Goal: Transaction & Acquisition: Book appointment/travel/reservation

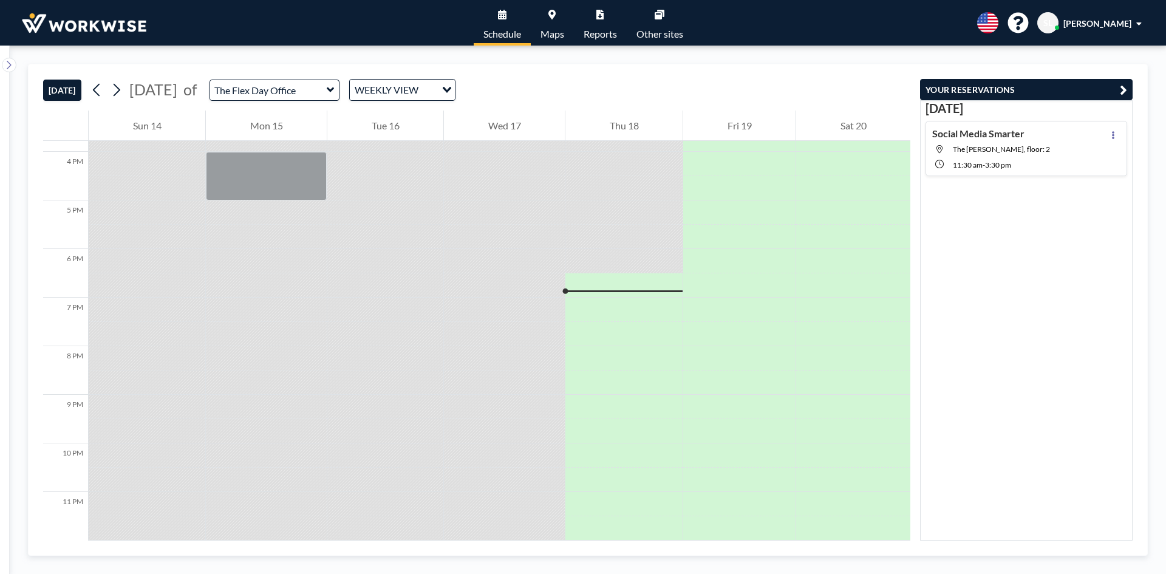
scroll to position [772, 0]
click at [327, 87] on input "text" at bounding box center [268, 90] width 117 height 20
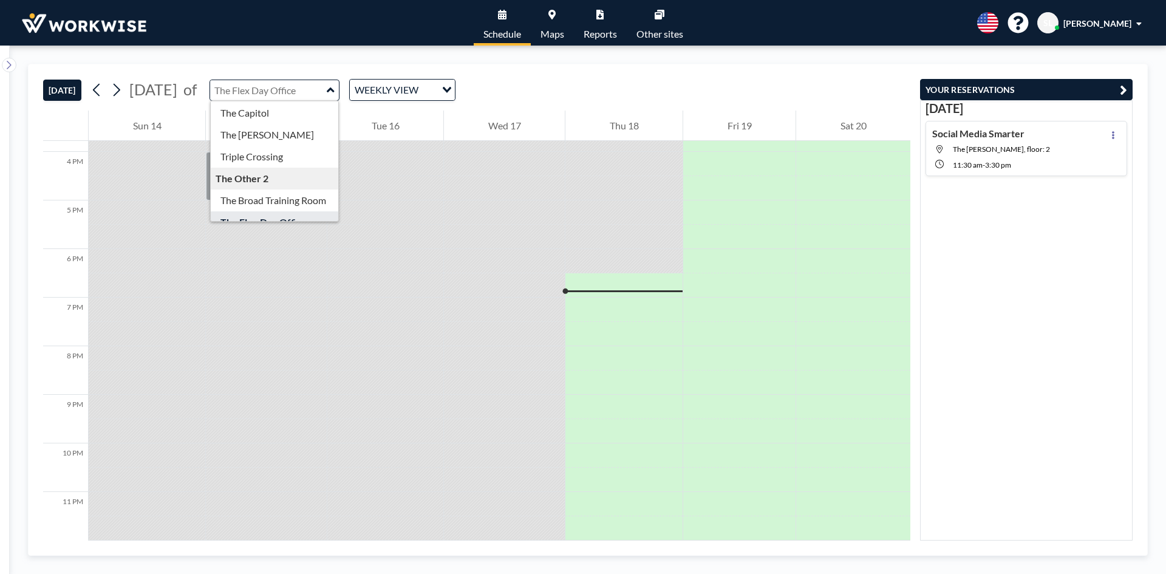
scroll to position [39, 0]
type input "The Flex Day Office"
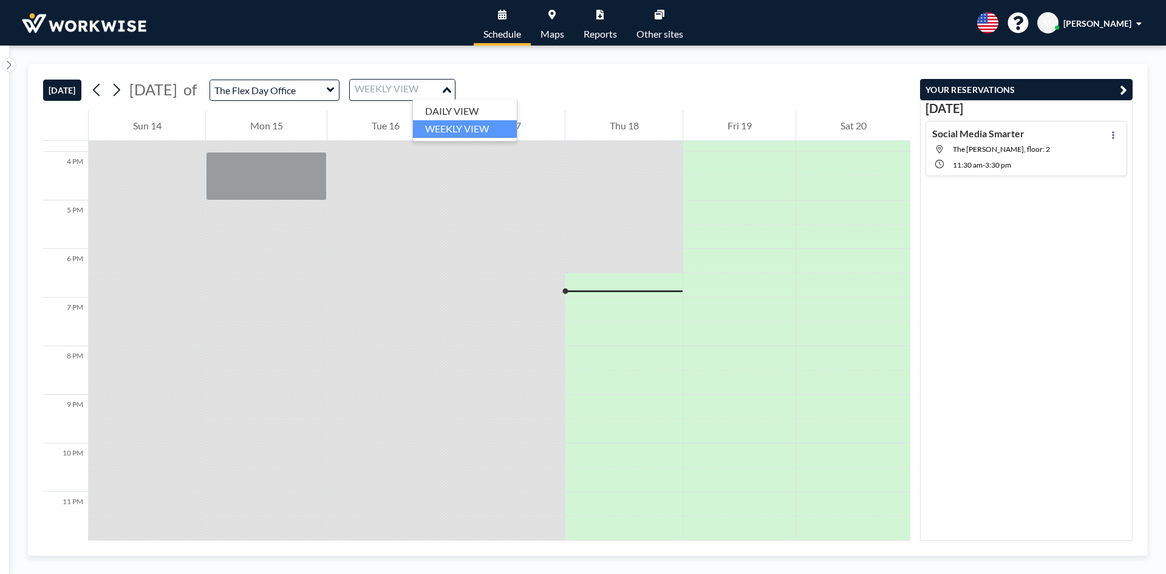
click at [455, 81] on div "Loading..." at bounding box center [448, 89] width 14 height 18
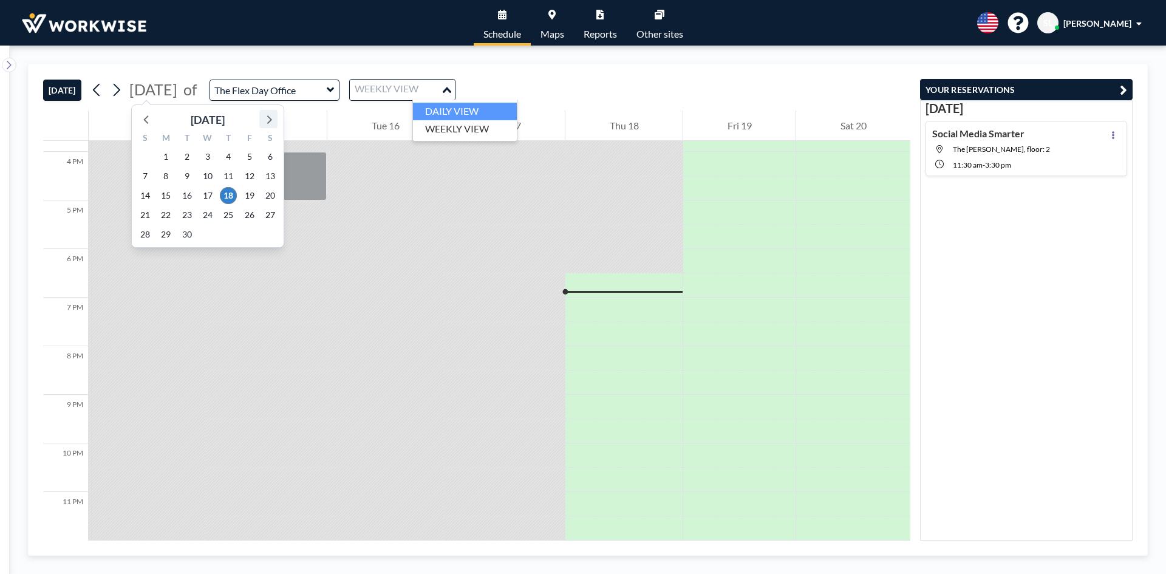
click at [271, 115] on icon at bounding box center [268, 119] width 16 height 16
click at [270, 158] on span "4" at bounding box center [270, 156] width 17 height 17
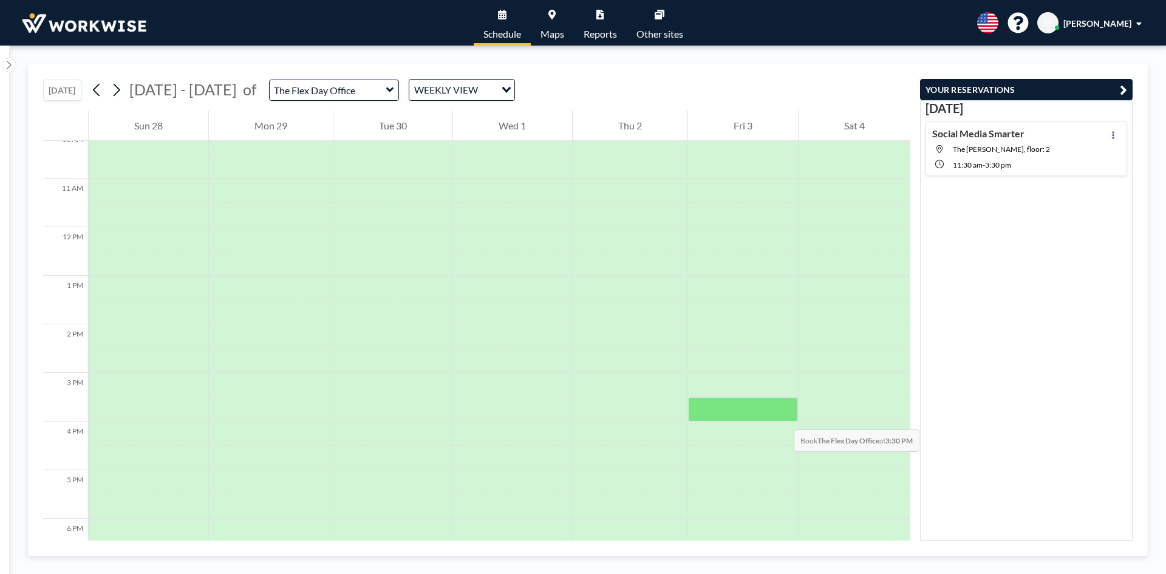
scroll to position [486, 0]
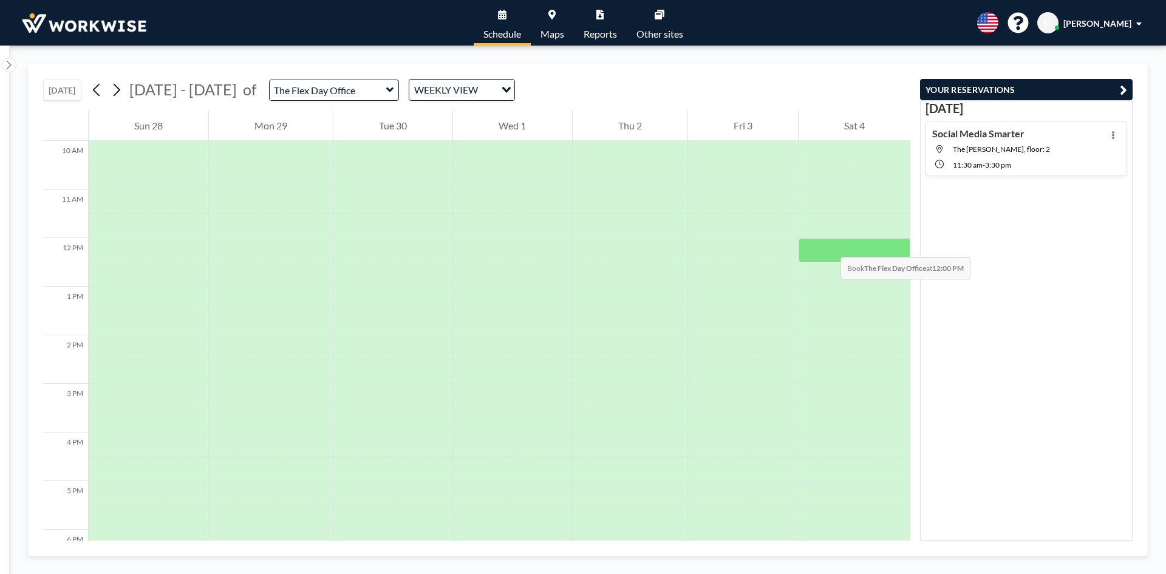
click at [828, 245] on div at bounding box center [854, 250] width 112 height 24
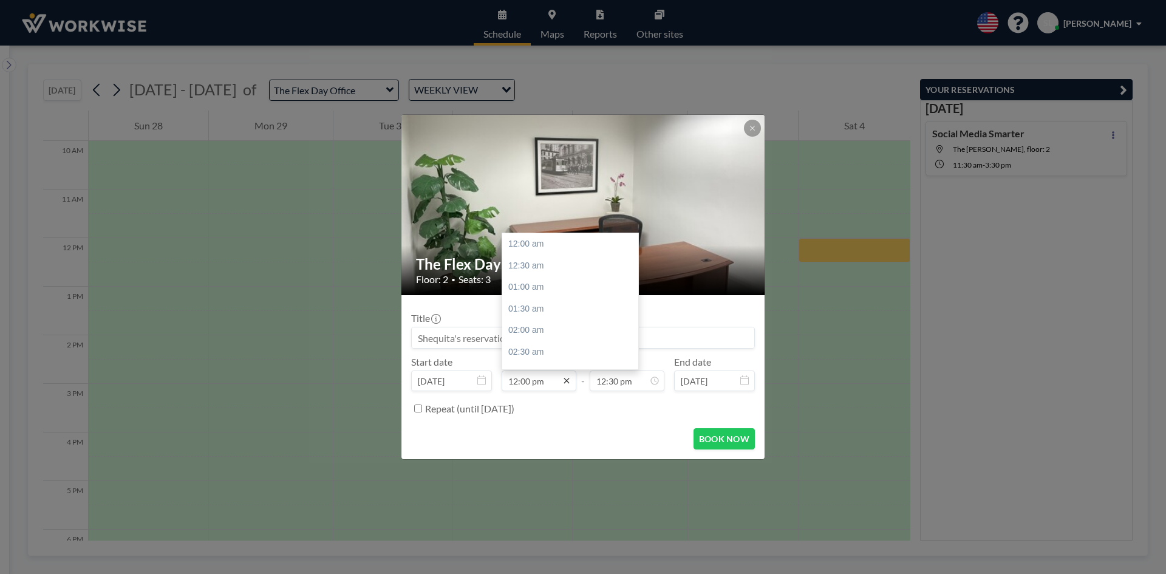
scroll to position [518, 0]
click at [568, 384] on icon at bounding box center [567, 381] width 10 height 10
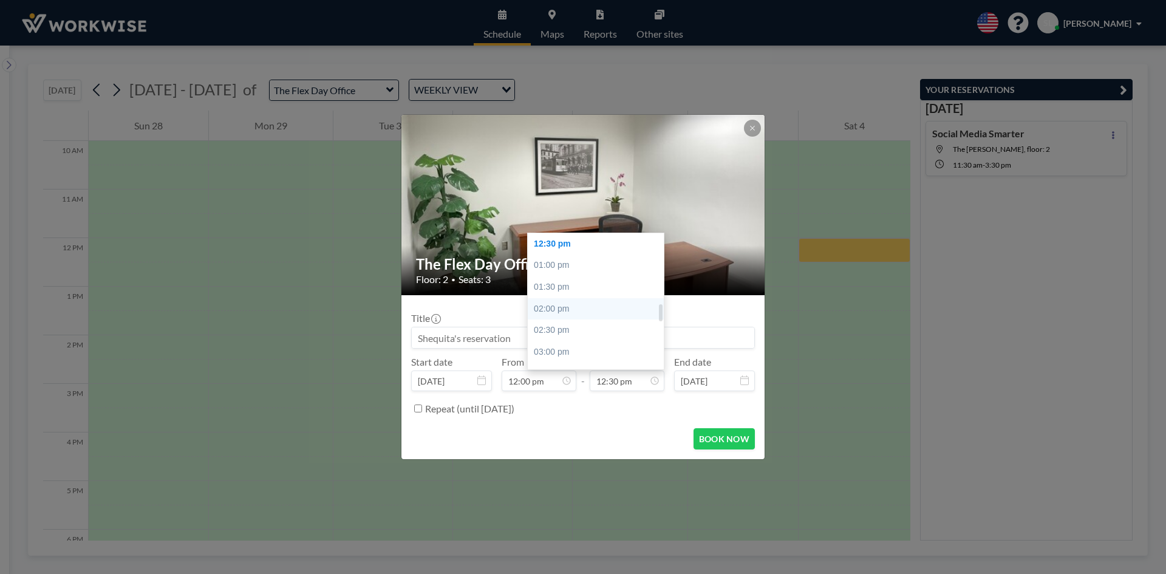
click at [560, 311] on div "02:00 pm" at bounding box center [599, 309] width 142 height 22
type input "02:00 pm"
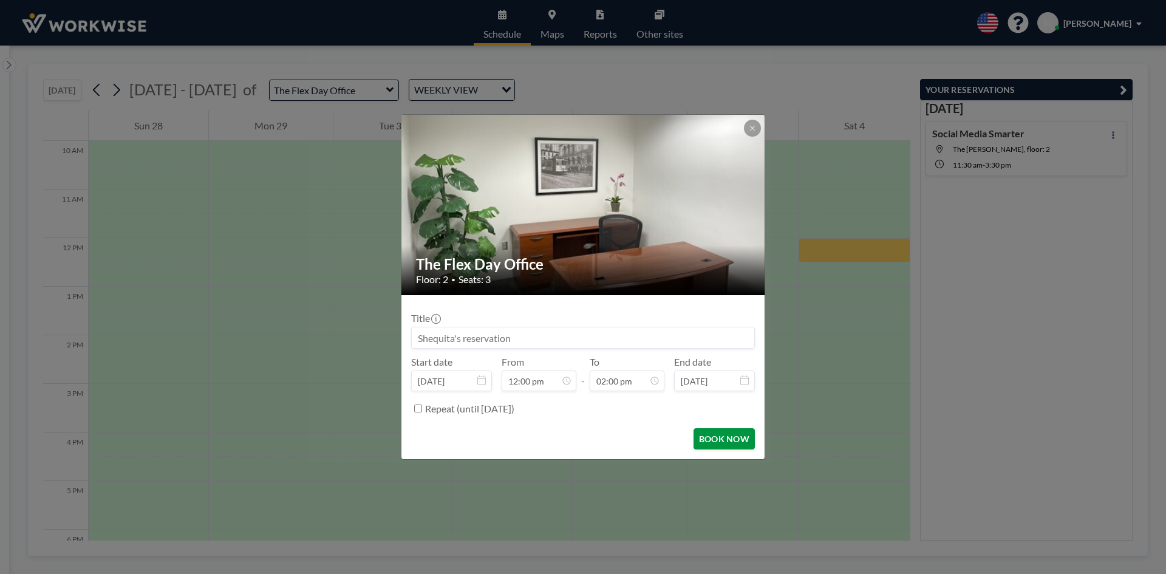
click at [724, 435] on button "BOOK NOW" at bounding box center [723, 438] width 61 height 21
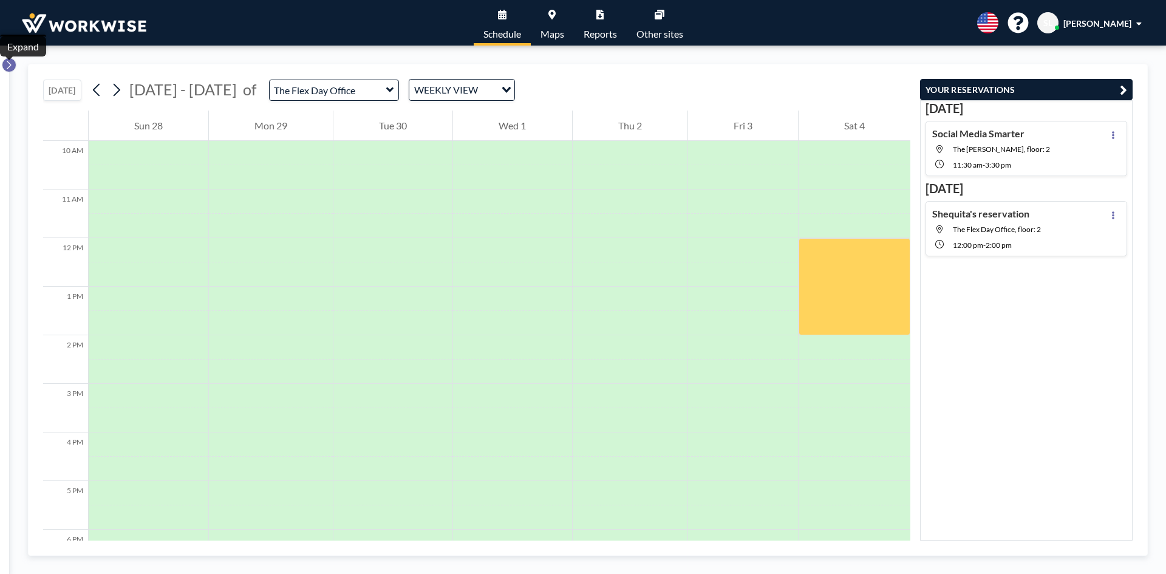
click at [8, 66] on icon at bounding box center [9, 65] width 8 height 12
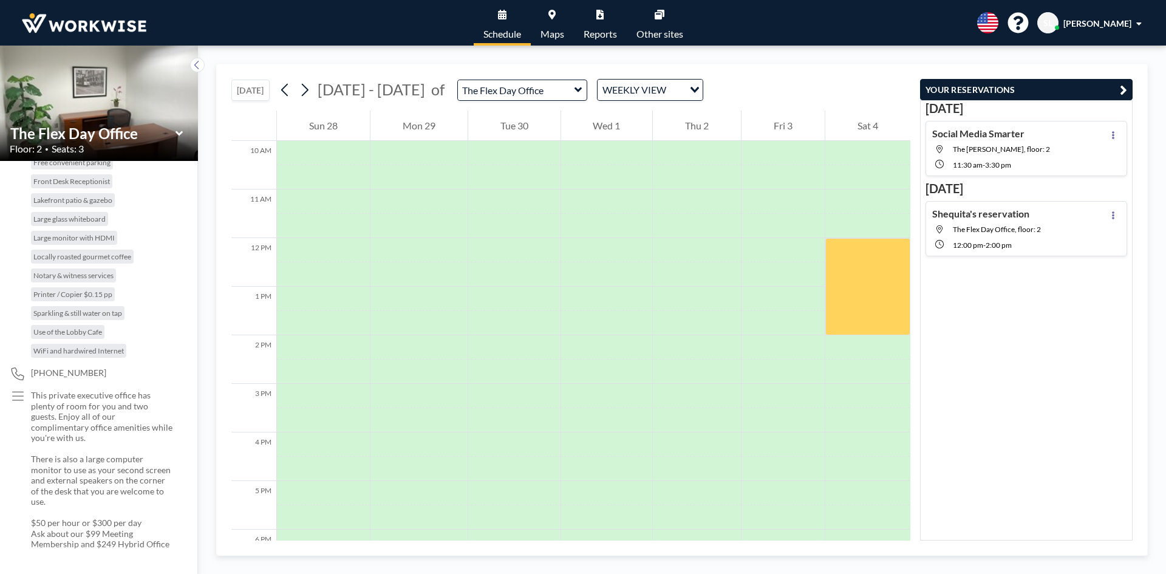
scroll to position [0, 0]
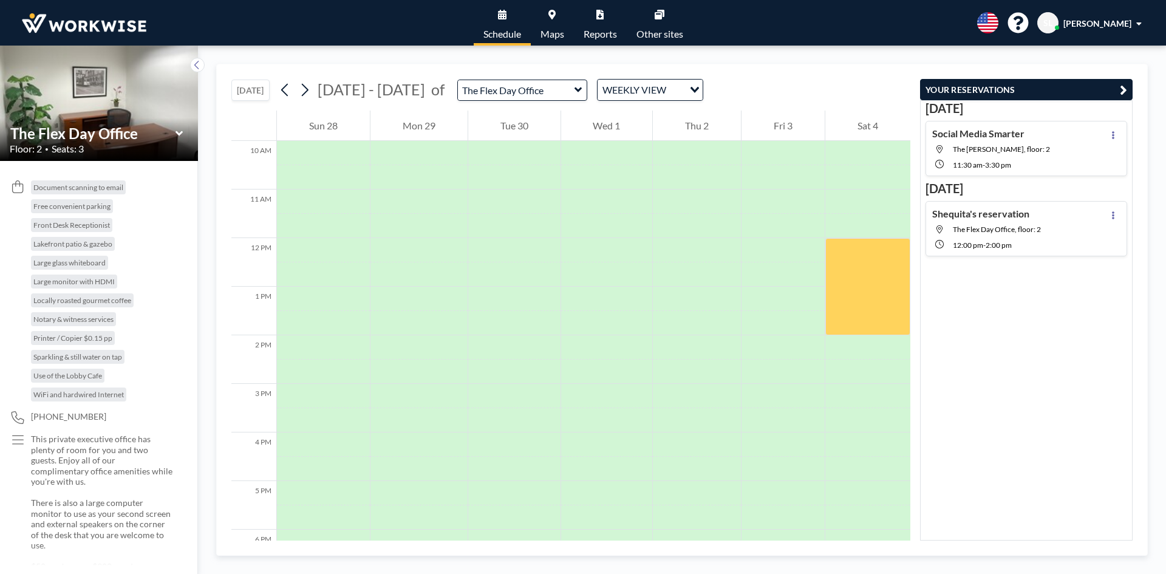
click at [180, 132] on icon at bounding box center [179, 133] width 8 height 12
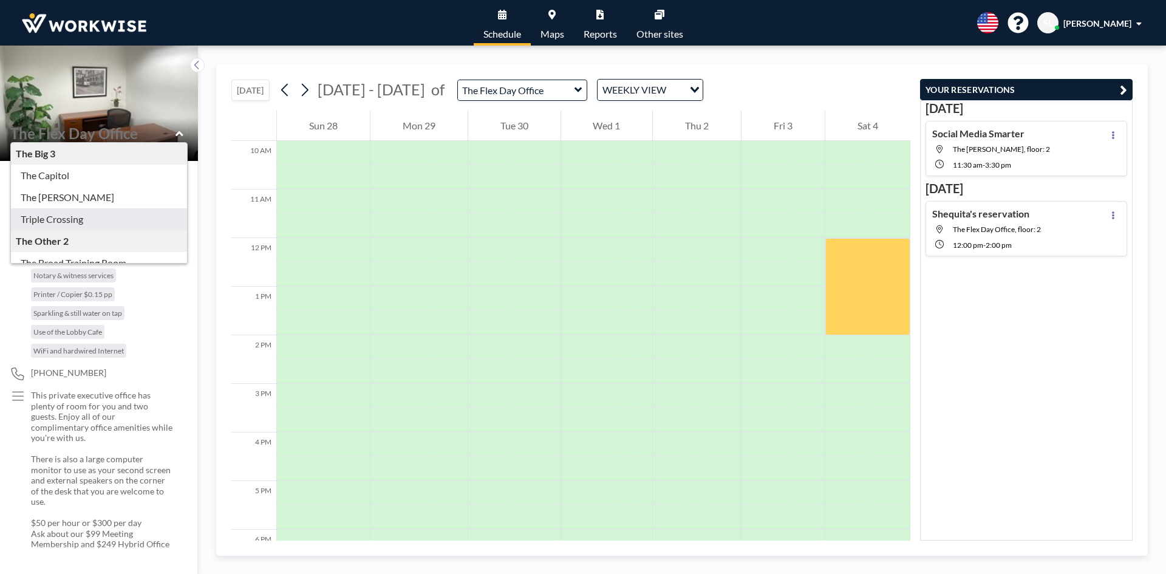
type input "Triple Crossing"
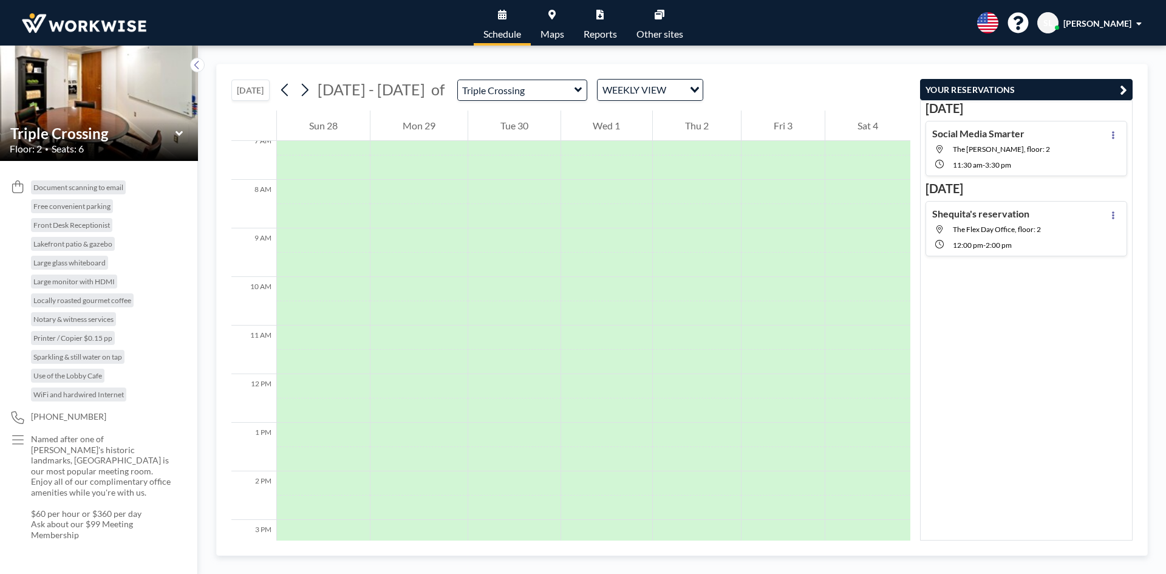
scroll to position [364, 0]
click at [180, 131] on icon at bounding box center [179, 133] width 8 height 12
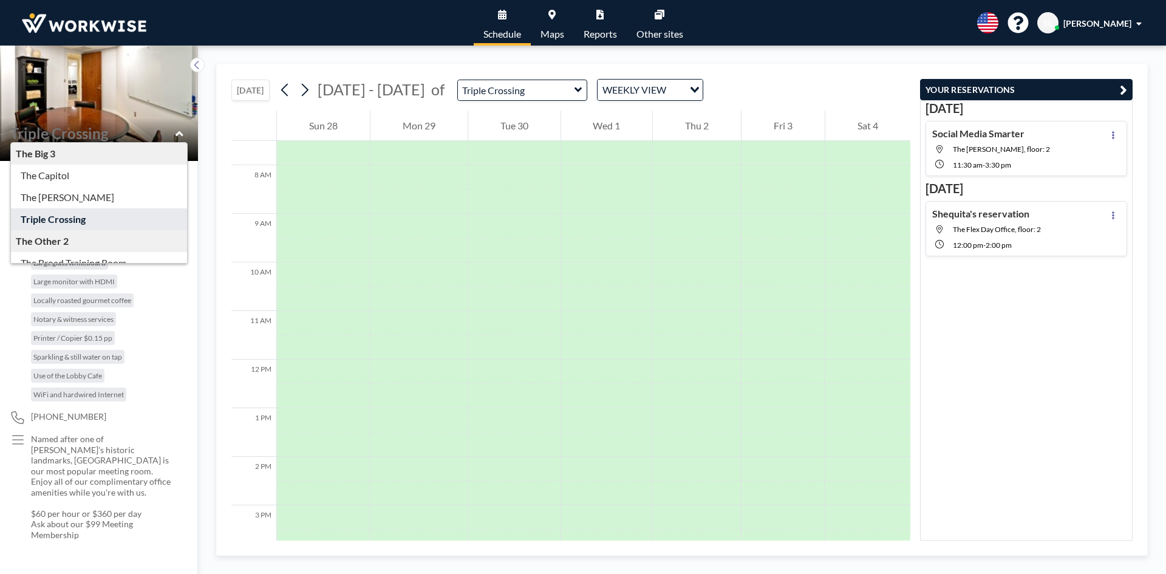
scroll to position [39, 0]
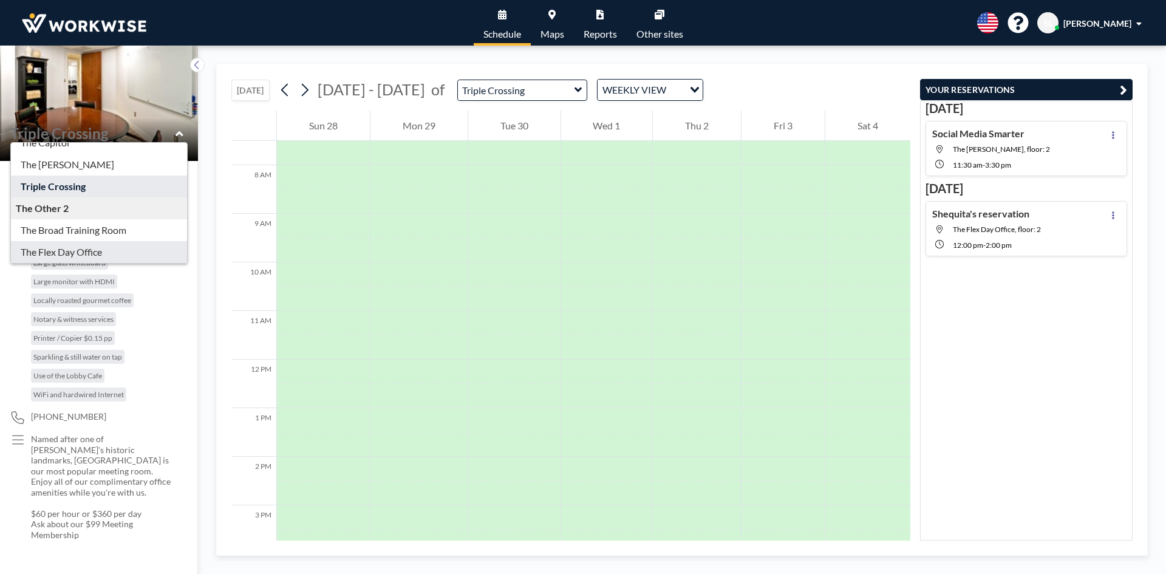
type input "The Flex Day Office"
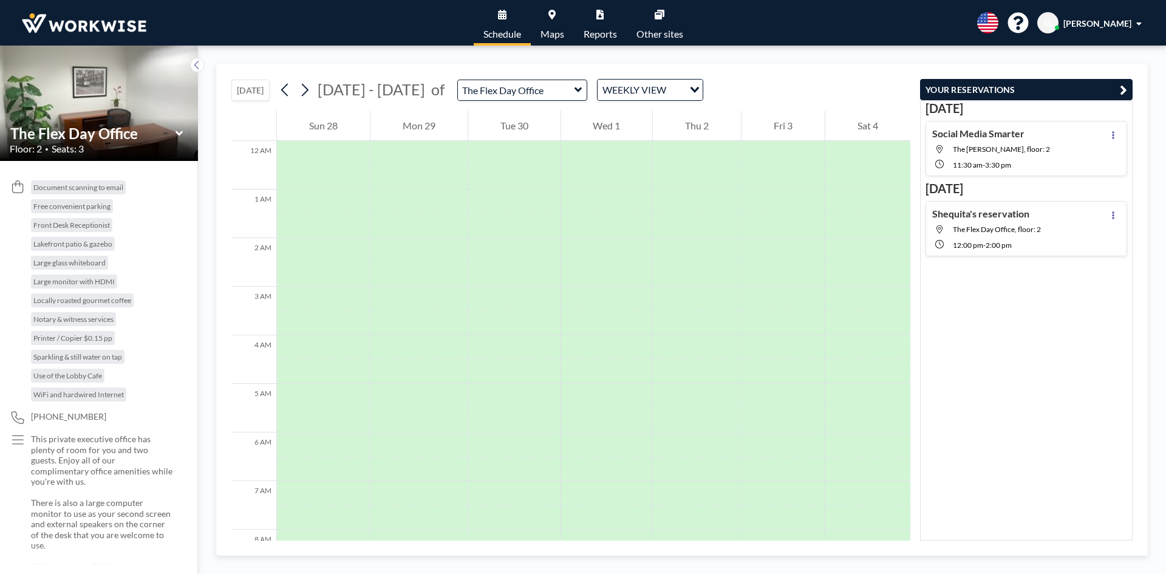
scroll to position [364, 0]
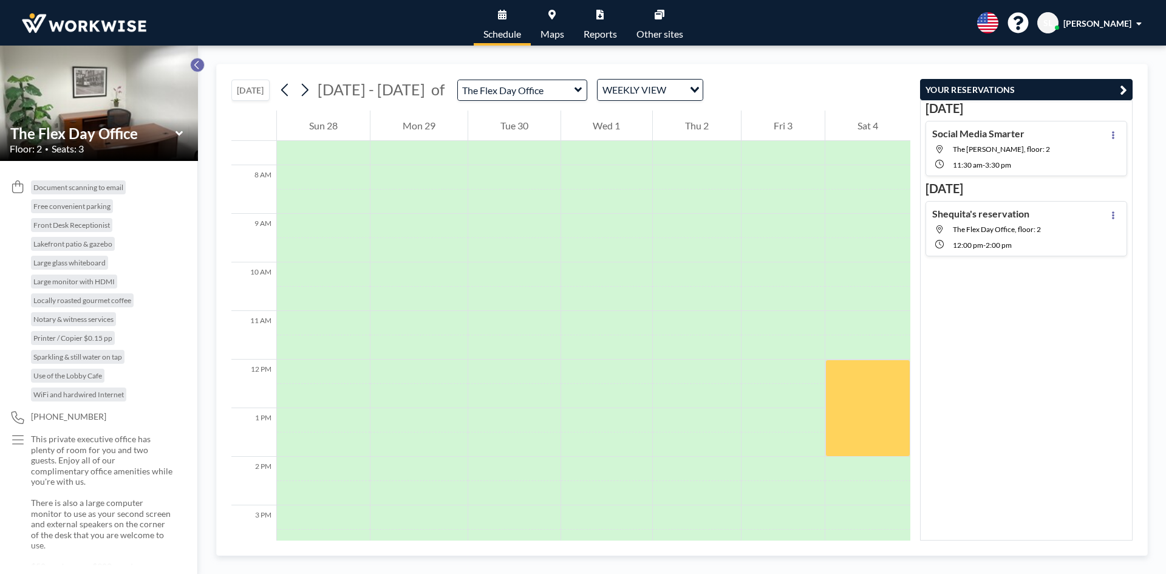
click at [196, 61] on icon at bounding box center [197, 65] width 8 height 12
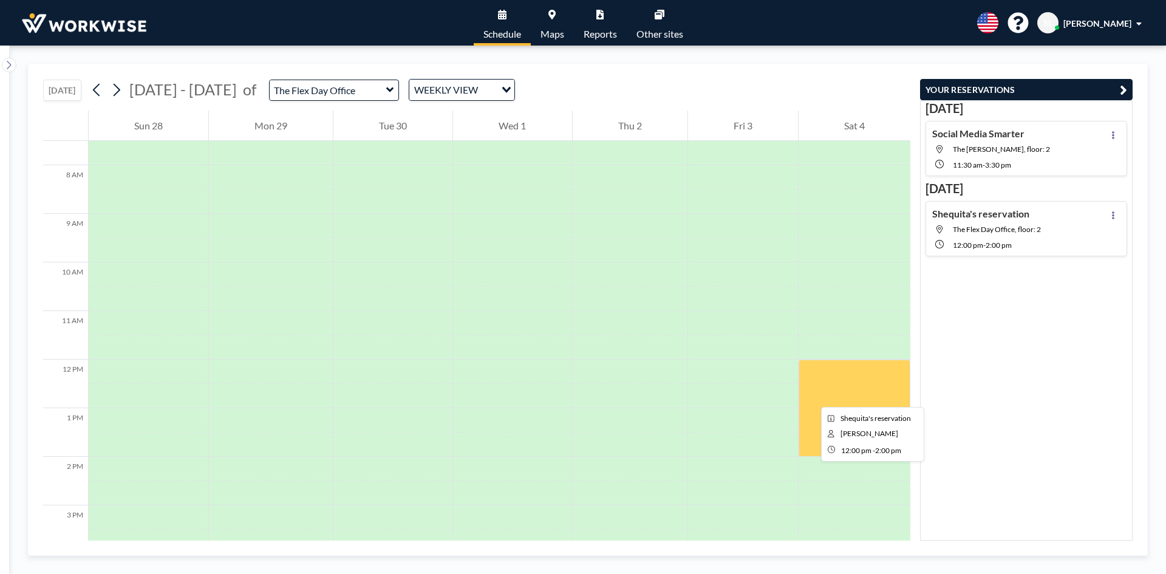
click at [811, 396] on div at bounding box center [854, 407] width 112 height 97
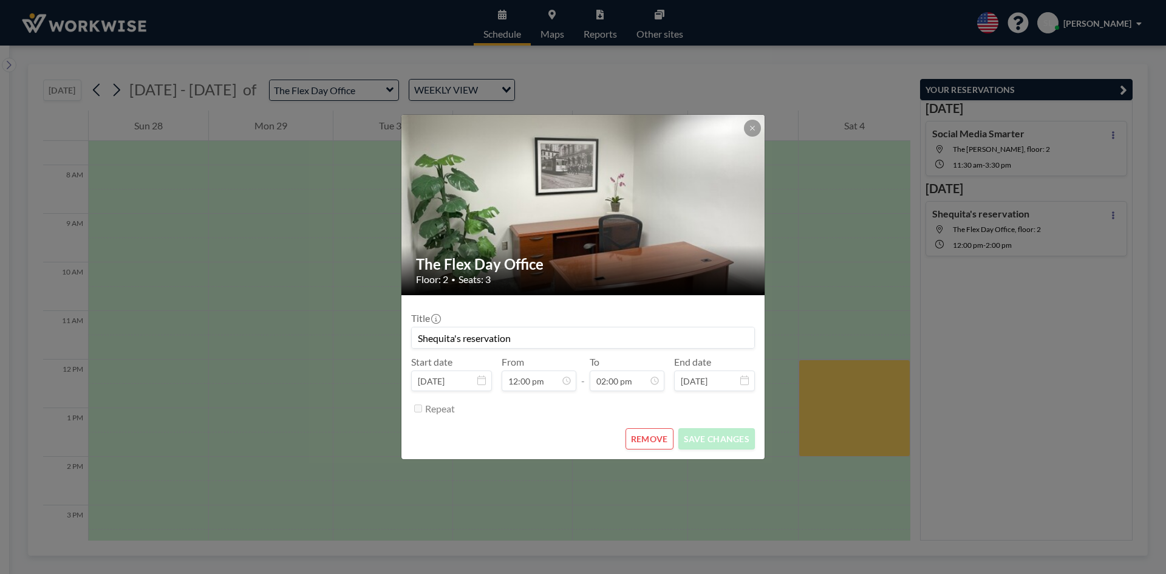
click at [650, 437] on button "REMOVE" at bounding box center [649, 438] width 48 height 21
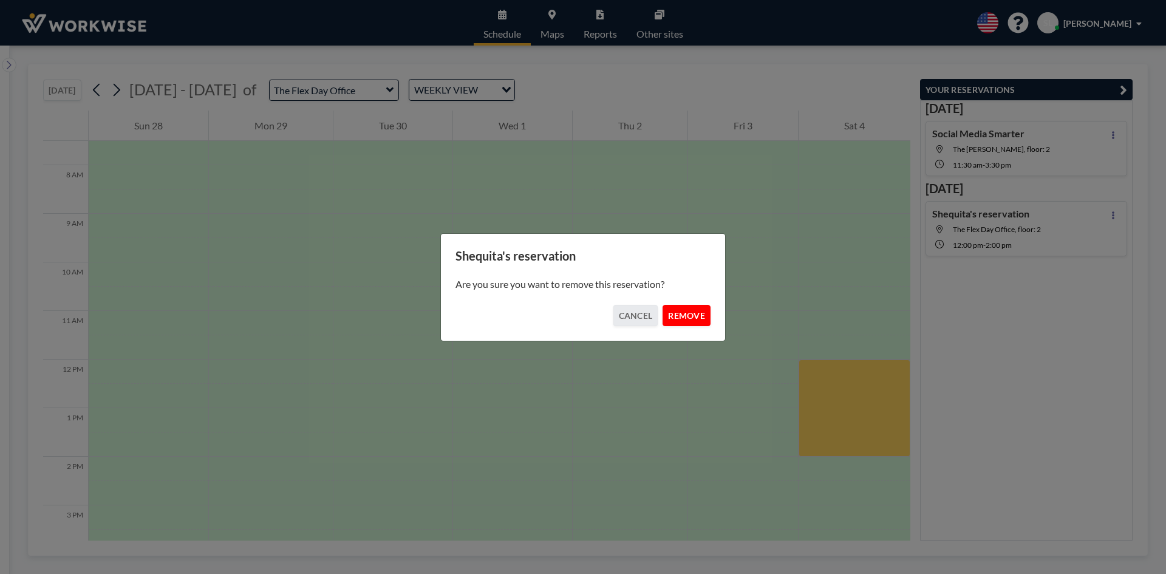
click at [692, 309] on button "REMOVE" at bounding box center [686, 315] width 48 height 21
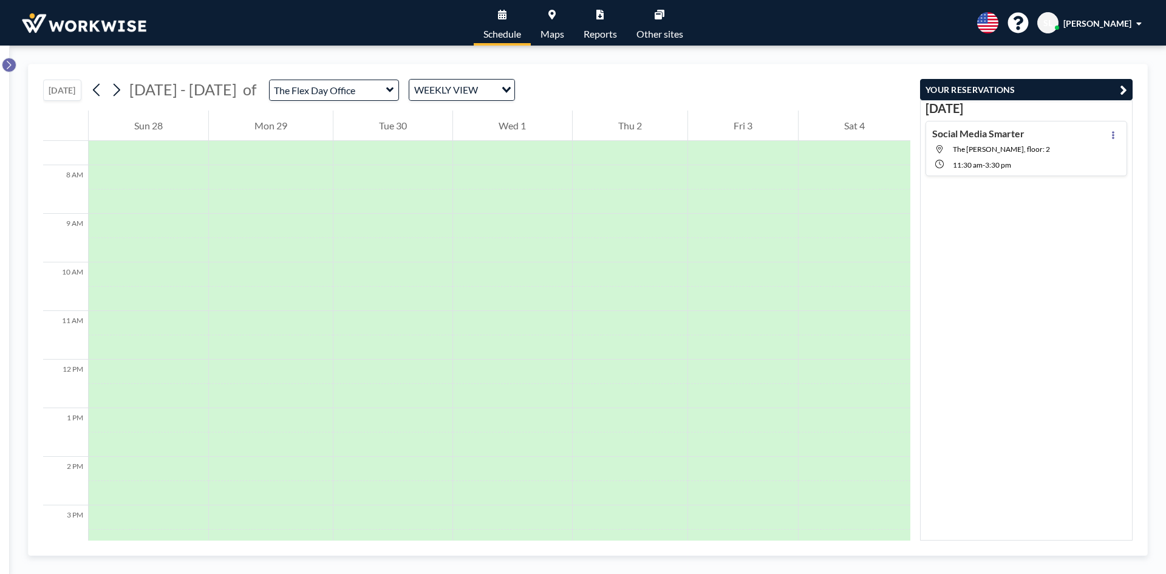
click at [8, 71] on button at bounding box center [9, 65] width 15 height 15
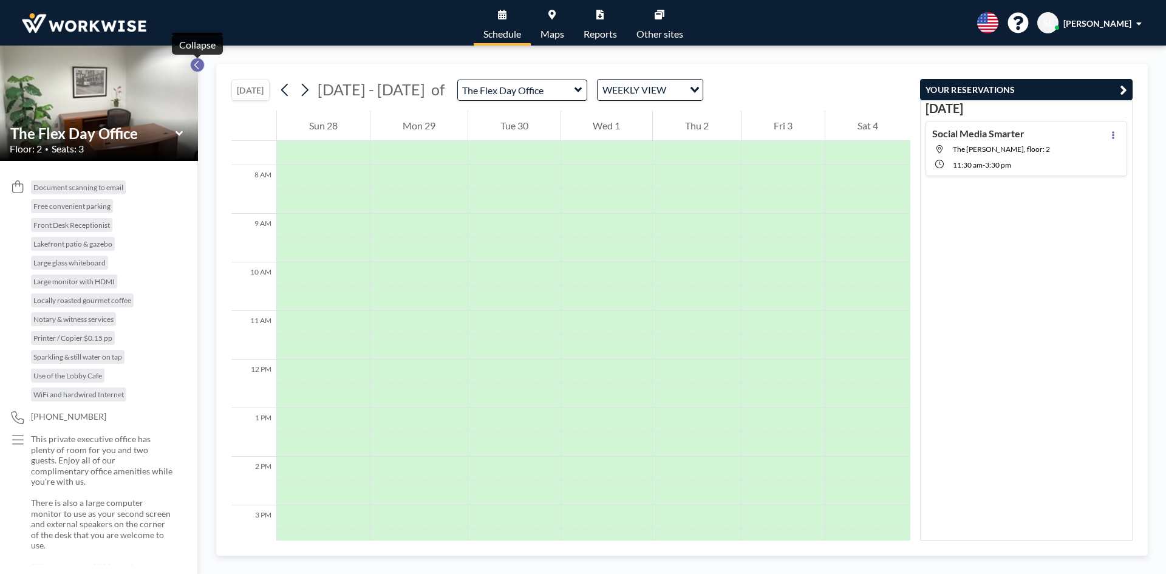
click at [194, 62] on icon at bounding box center [197, 65] width 8 height 12
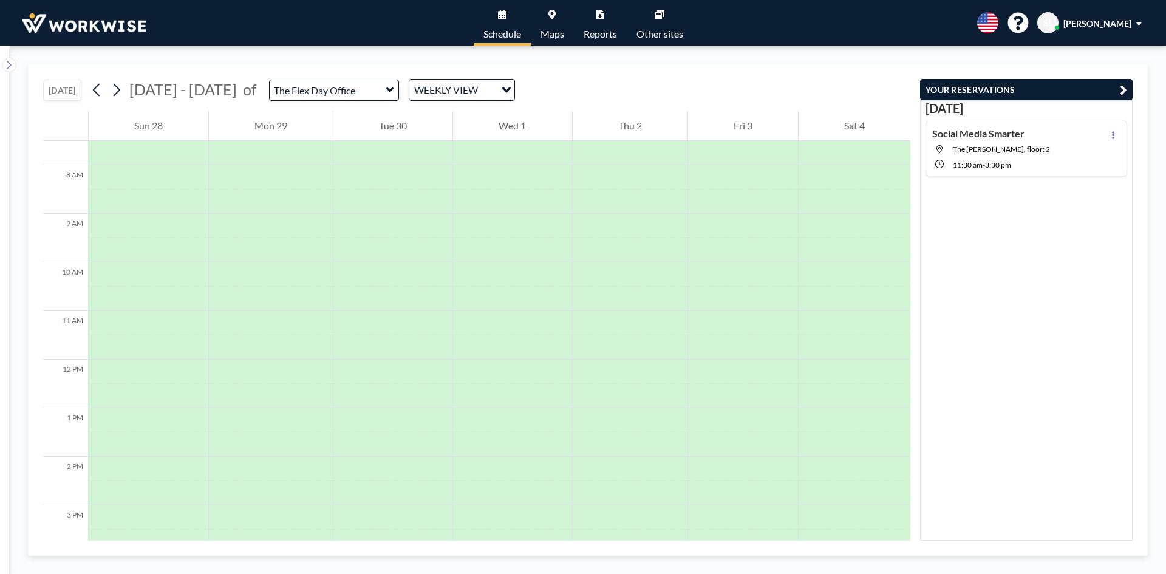
click at [14, 73] on div "[DATE] [DATE] - [DATE] of The Flex Day Office WEEKLY VIEW Loading... 12 AM 1 AM…" at bounding box center [588, 310] width 1156 height 528
click at [5, 70] on icon at bounding box center [9, 65] width 8 height 12
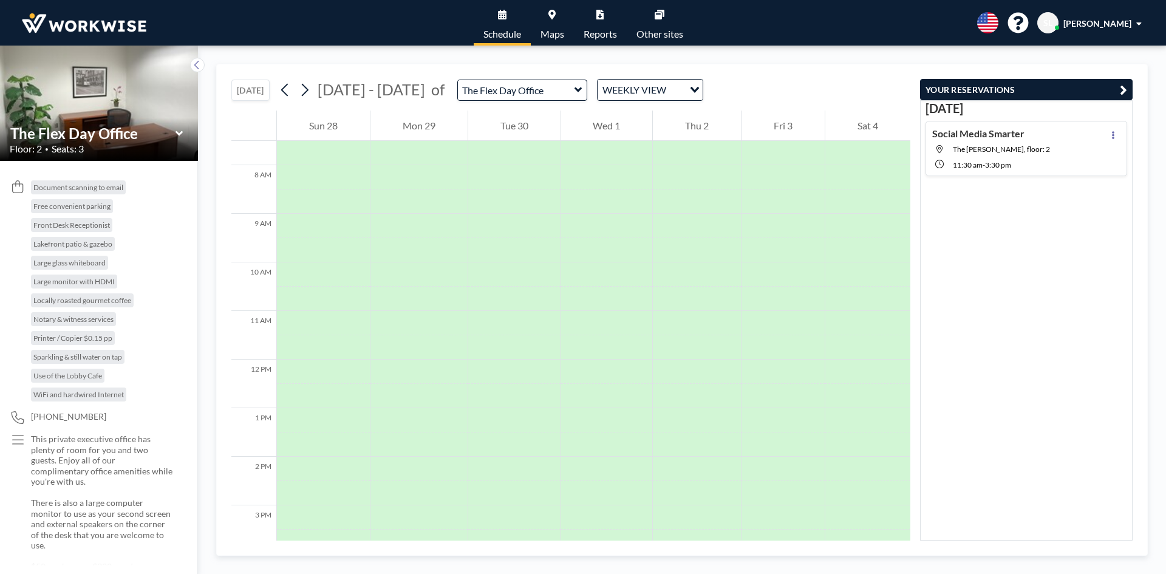
click at [181, 136] on icon at bounding box center [179, 133] width 8 height 12
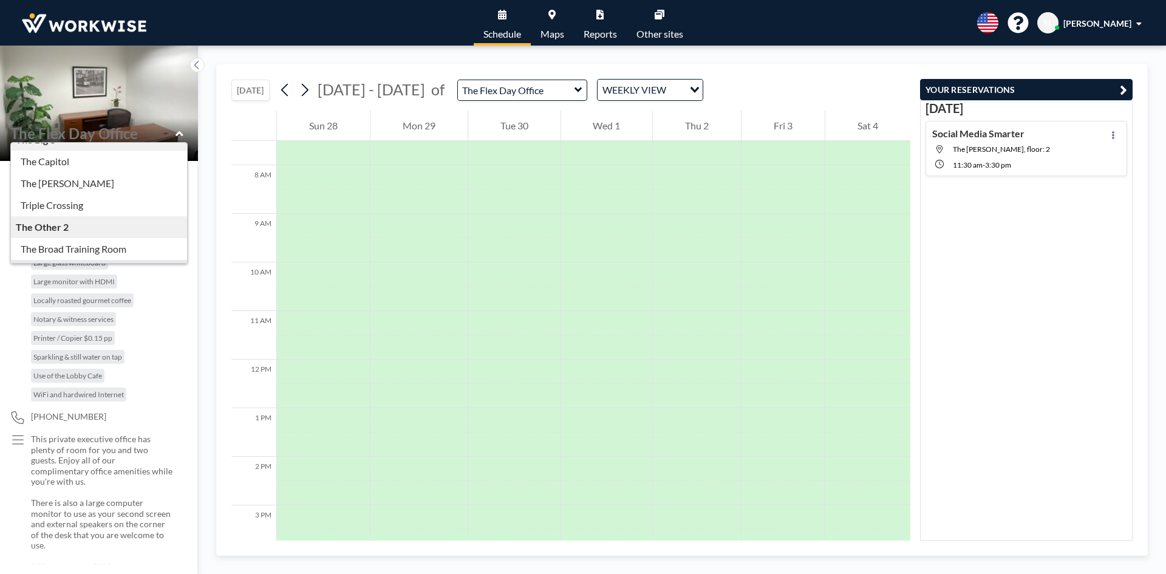
scroll to position [0, 0]
type input "Triple Crossing"
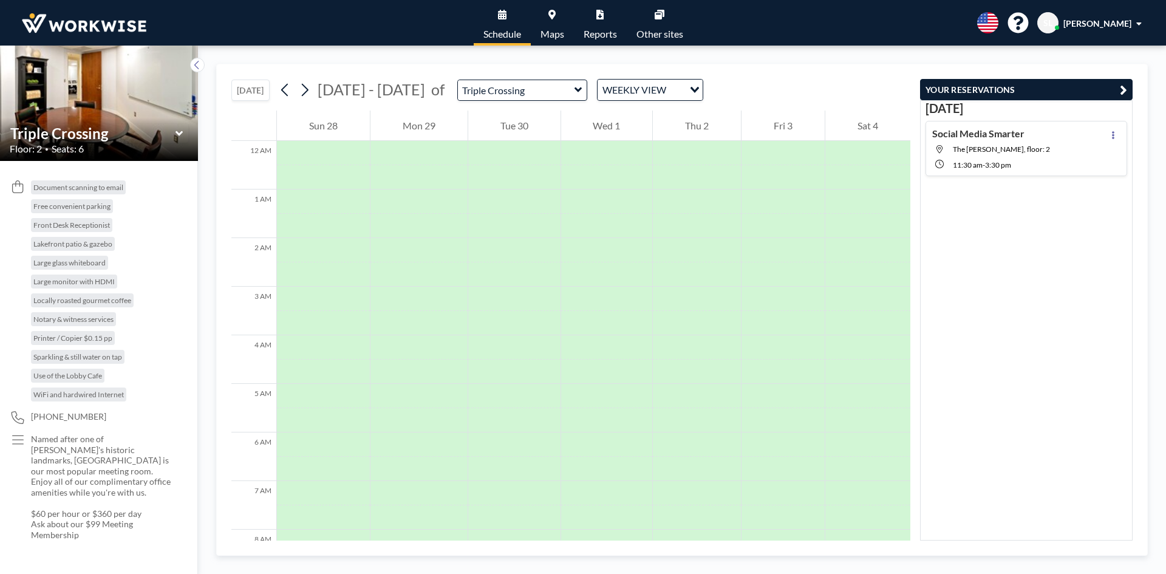
scroll to position [364, 0]
click at [846, 373] on div at bounding box center [867, 371] width 85 height 24
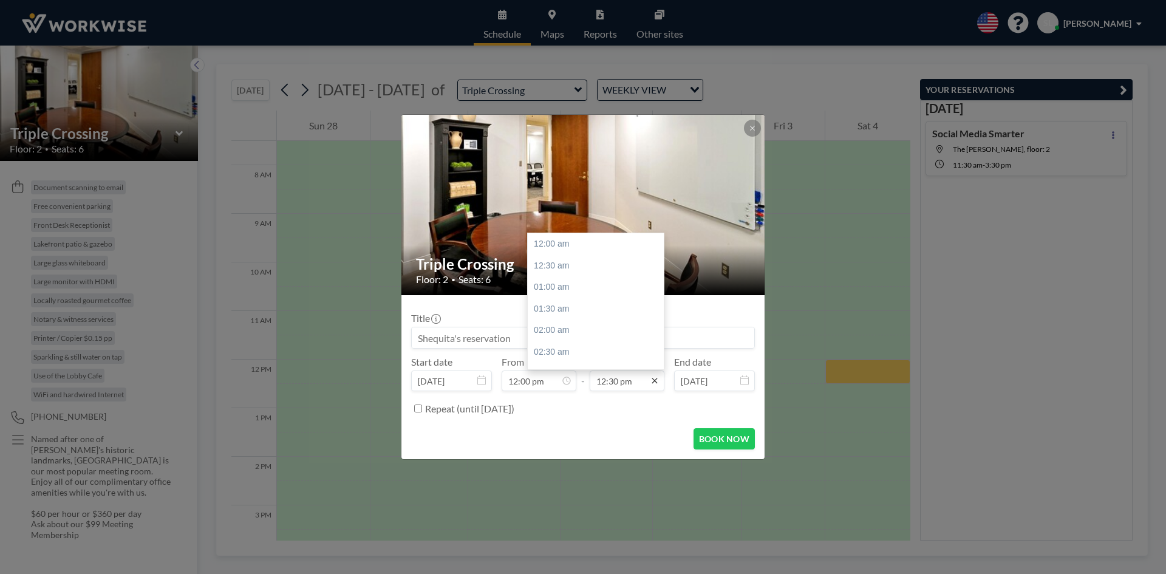
scroll to position [540, 0]
click at [578, 314] on div "02:00 pm" at bounding box center [599, 309] width 142 height 22
type input "02:00 pm"
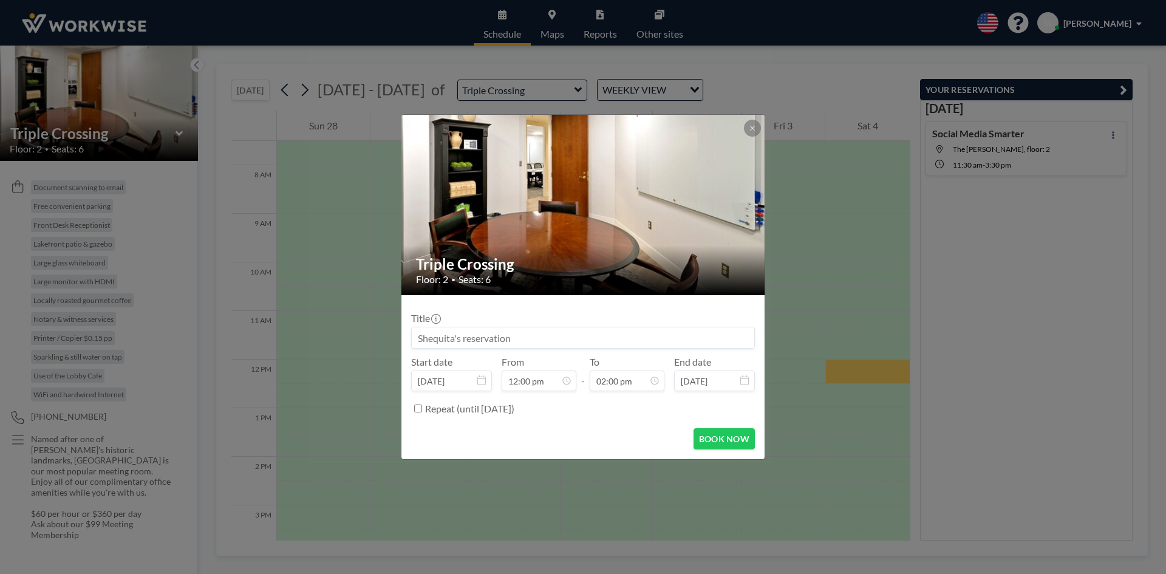
scroll to position [0, 0]
click at [721, 439] on button "BOOK NOW" at bounding box center [723, 438] width 61 height 21
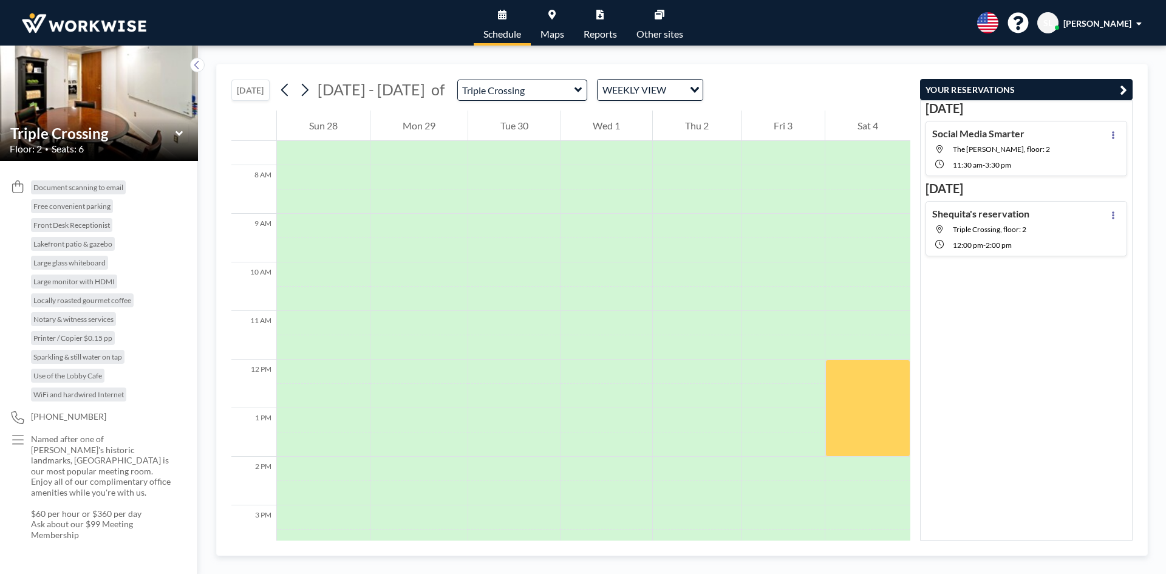
click at [100, 94] on img at bounding box center [99, 103] width 198 height 149
click at [174, 129] on input "text" at bounding box center [92, 133] width 165 height 18
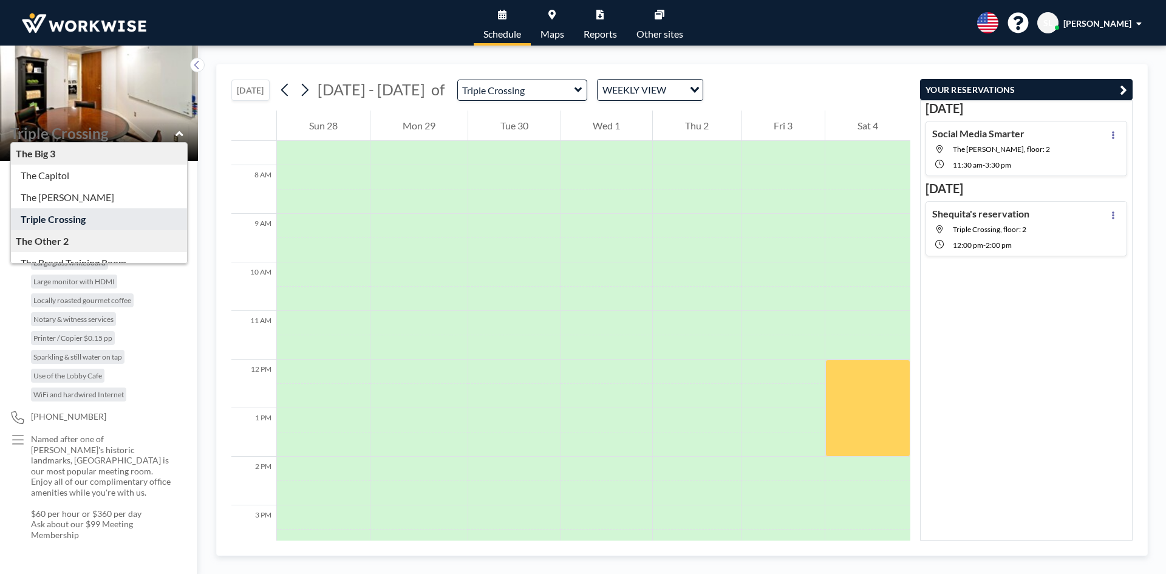
type input "Triple Crossing"
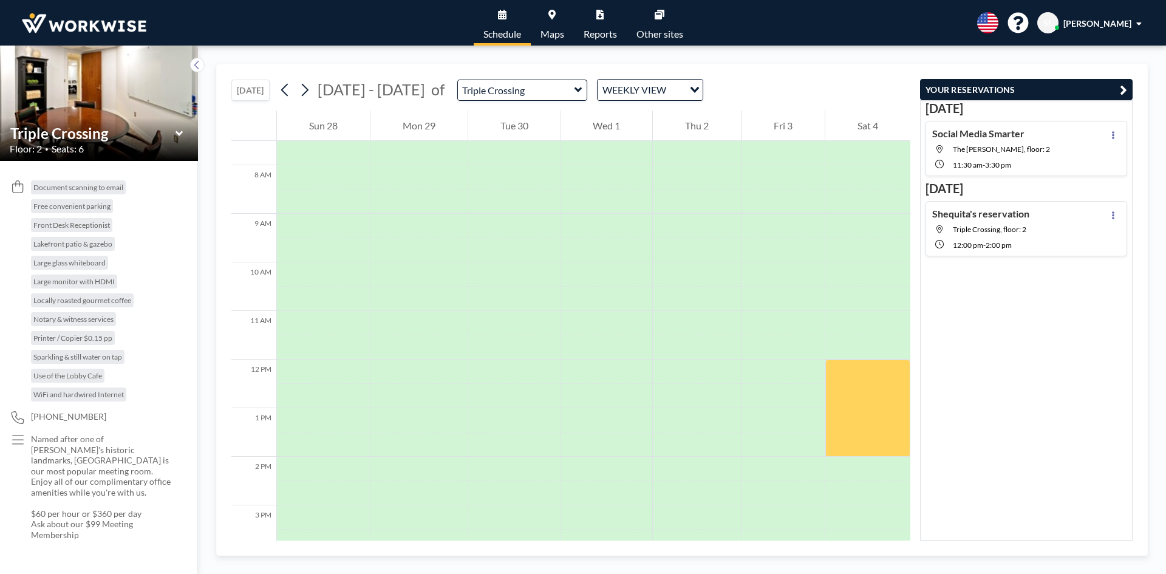
click at [131, 97] on img at bounding box center [99, 103] width 198 height 149
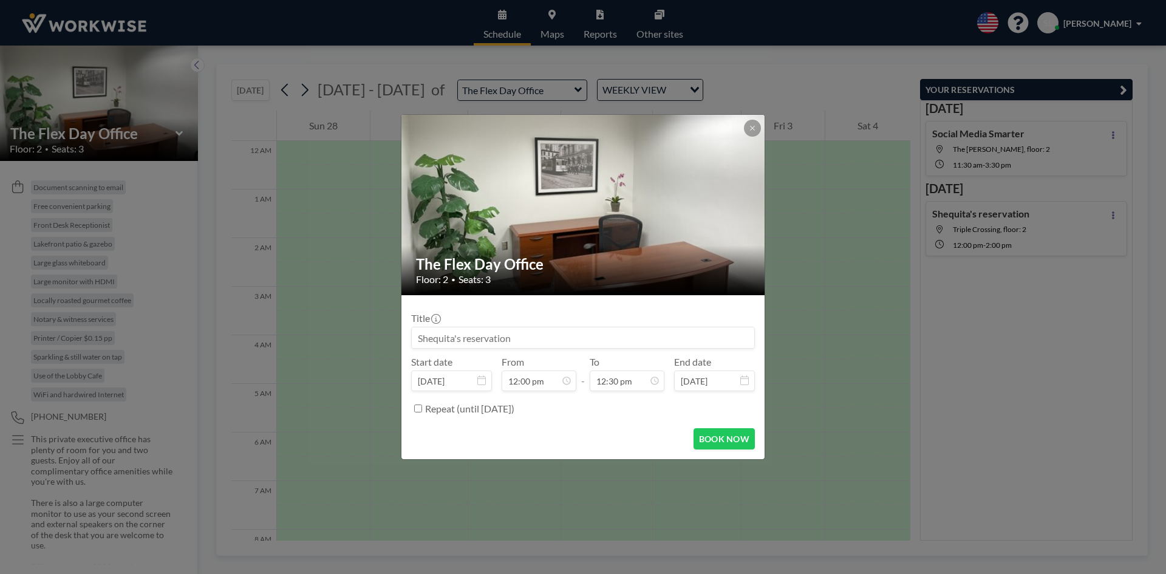
scroll to position [486, 0]
click at [743, 134] on img at bounding box center [583, 204] width 364 height 273
click at [753, 131] on icon at bounding box center [752, 127] width 7 height 7
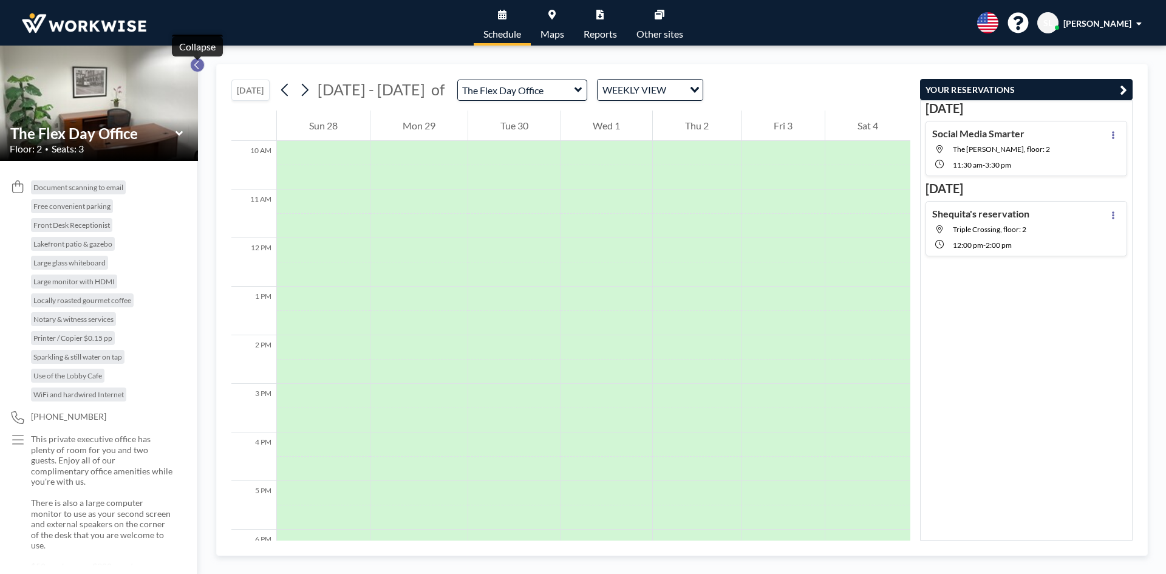
click at [194, 63] on icon at bounding box center [197, 65] width 8 height 12
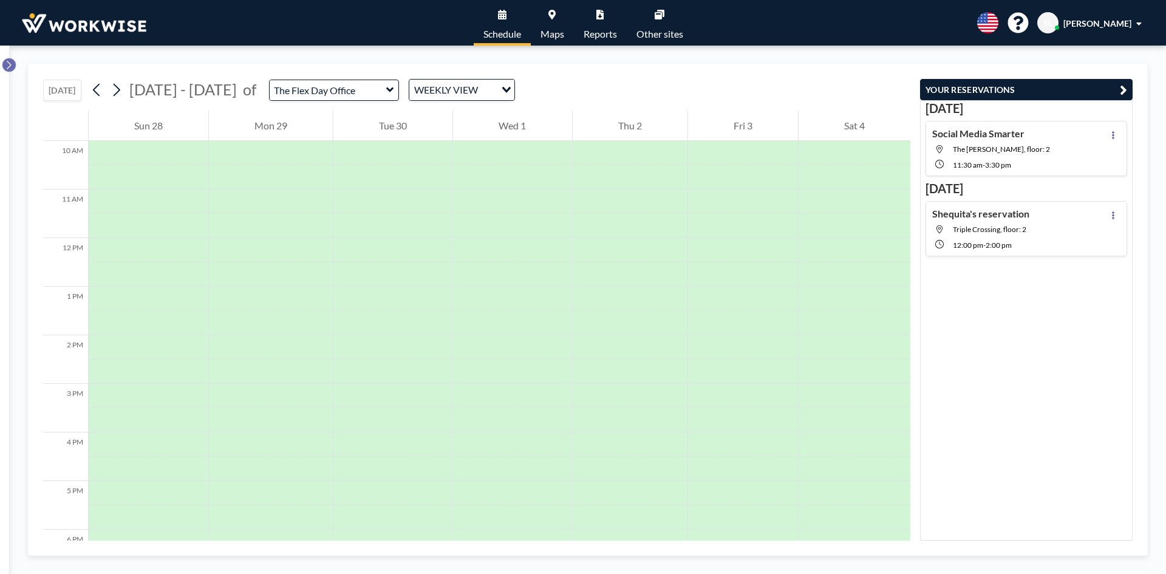
click at [10, 68] on icon at bounding box center [9, 65] width 8 height 12
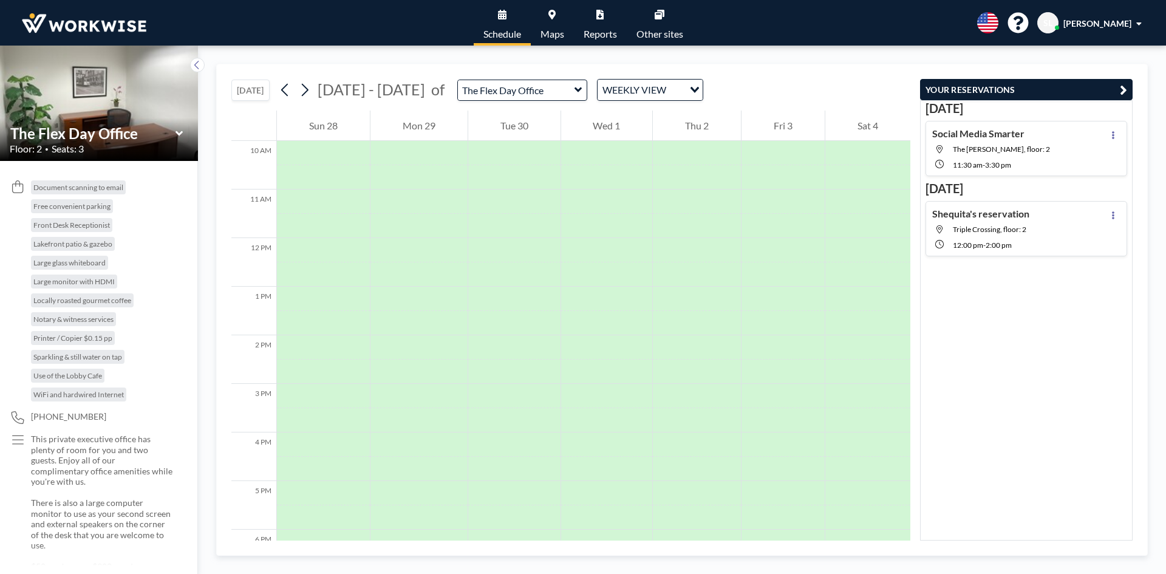
click at [177, 135] on icon at bounding box center [179, 133] width 8 height 12
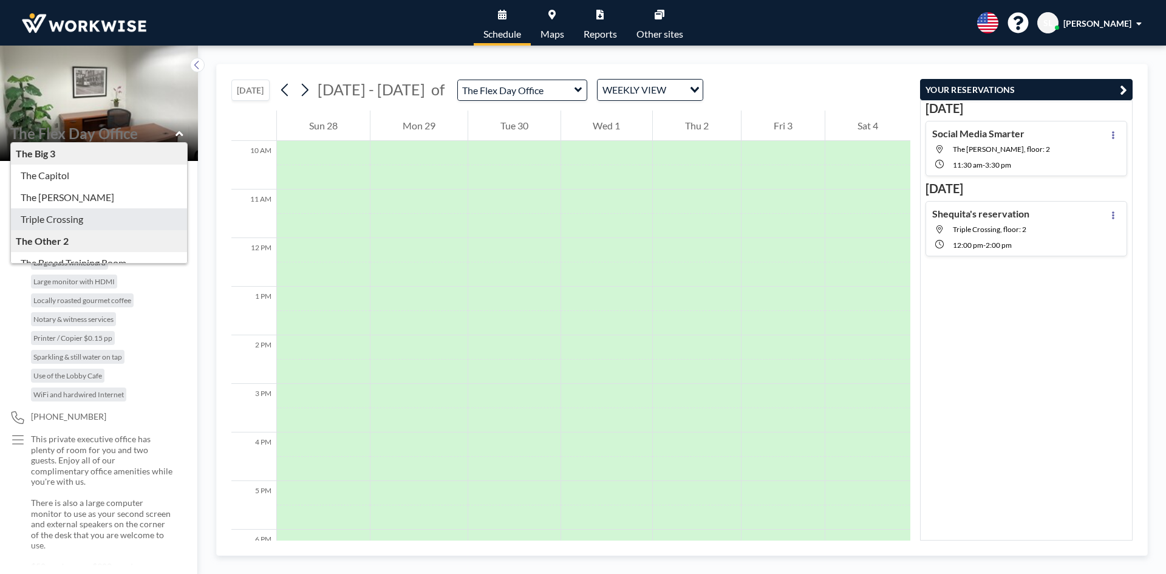
type input "Triple Crossing"
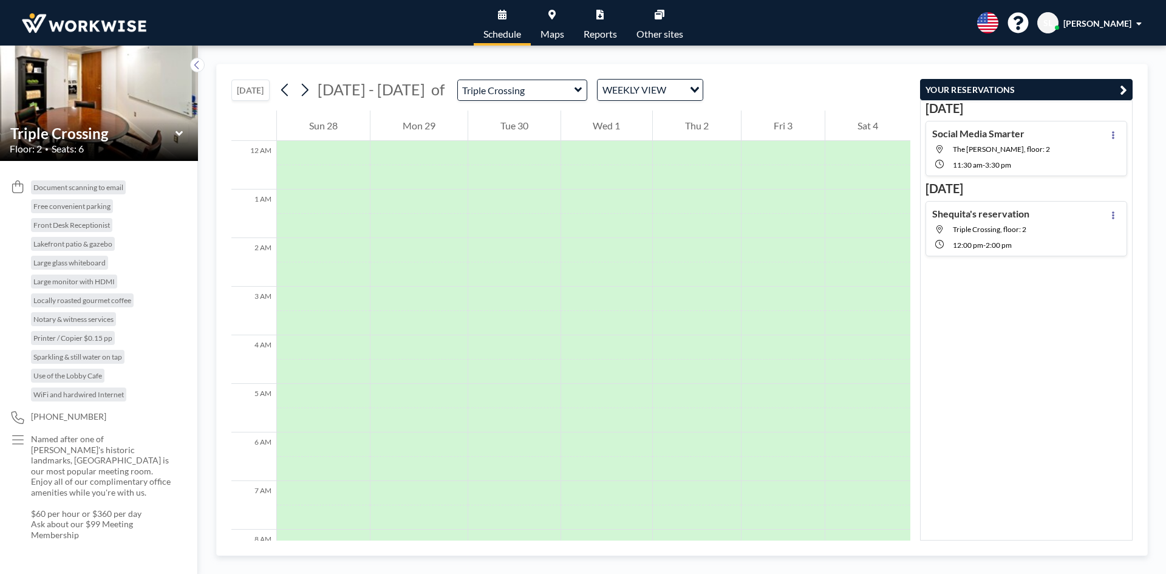
scroll to position [364, 0]
